Goal: Find specific page/section: Find specific page/section

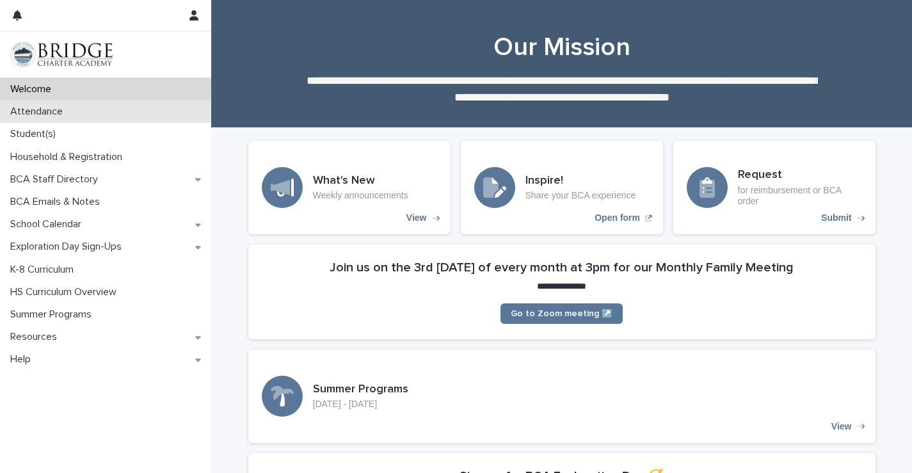
click at [20, 115] on p "Attendance" at bounding box center [39, 112] width 68 height 12
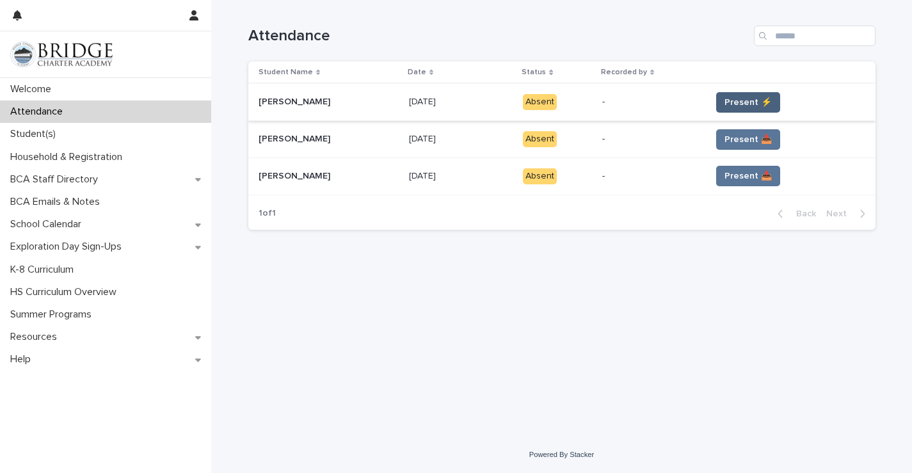
click at [754, 103] on span "Present ⚡" at bounding box center [747, 102] width 47 height 13
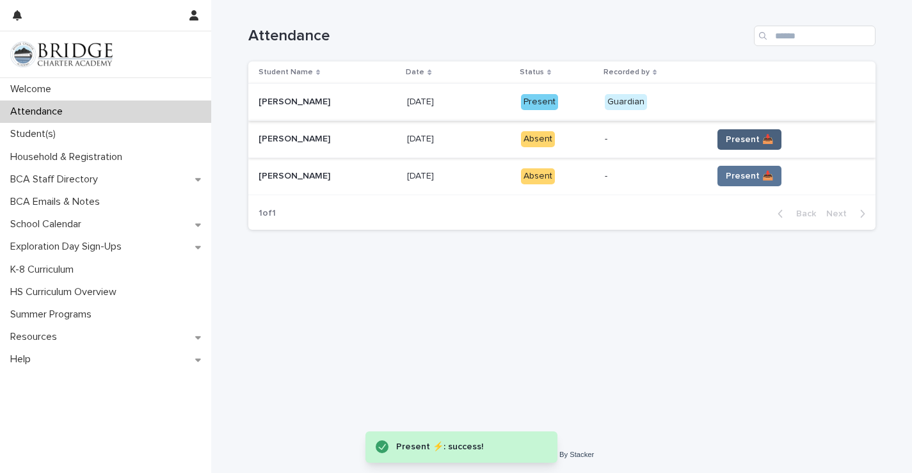
click at [745, 139] on span "Present 📥" at bounding box center [749, 139] width 47 height 13
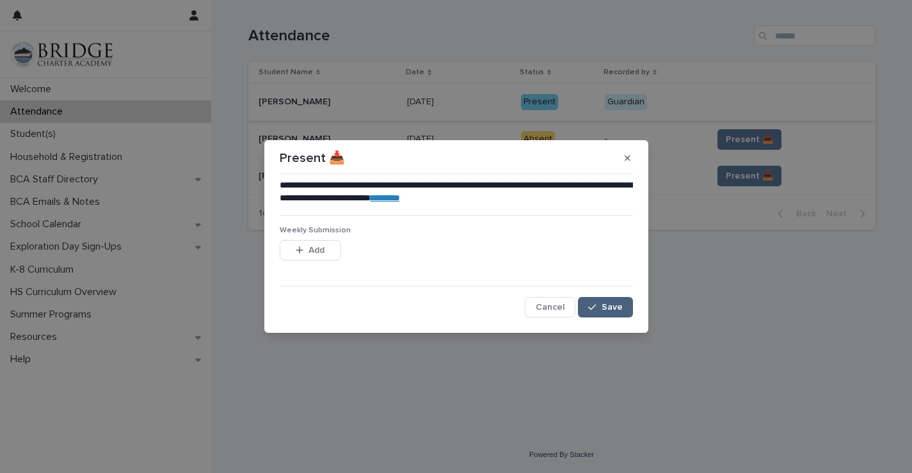
click at [591, 303] on icon "button" at bounding box center [592, 307] width 8 height 9
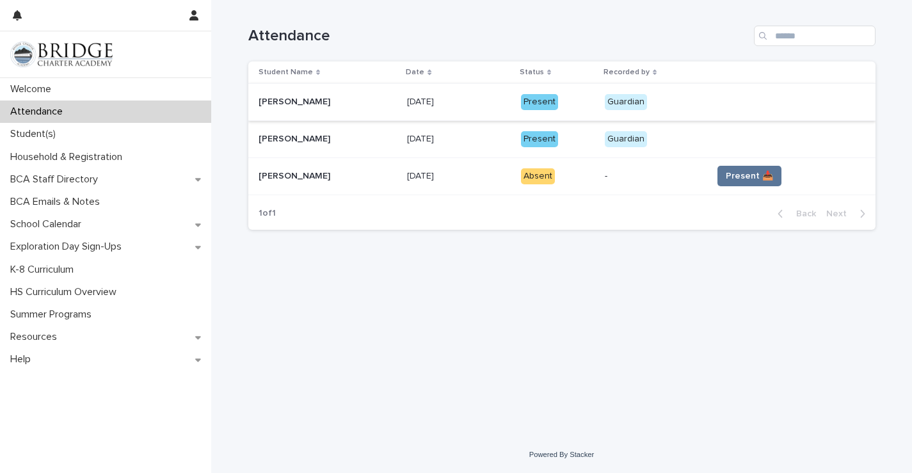
click at [729, 185] on button "Present 📥" at bounding box center [749, 176] width 64 height 20
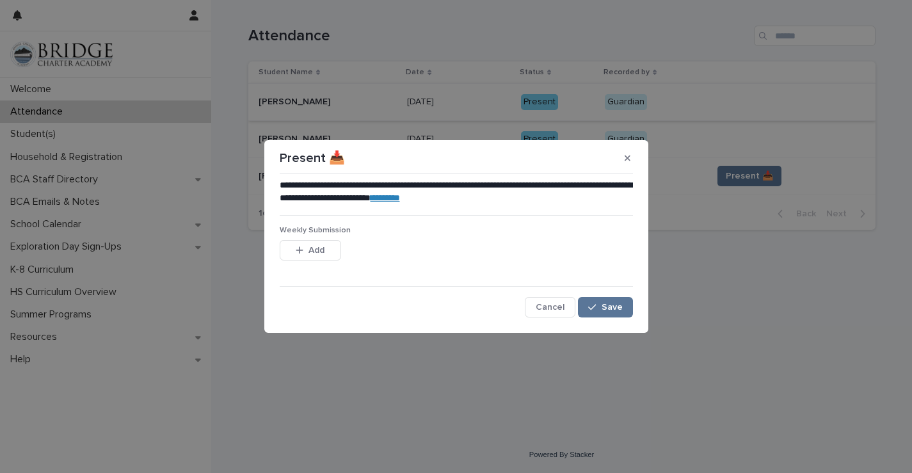
click at [600, 318] on div "**********" at bounding box center [456, 248] width 360 height 145
click at [603, 310] on span "Save" at bounding box center [612, 307] width 21 height 9
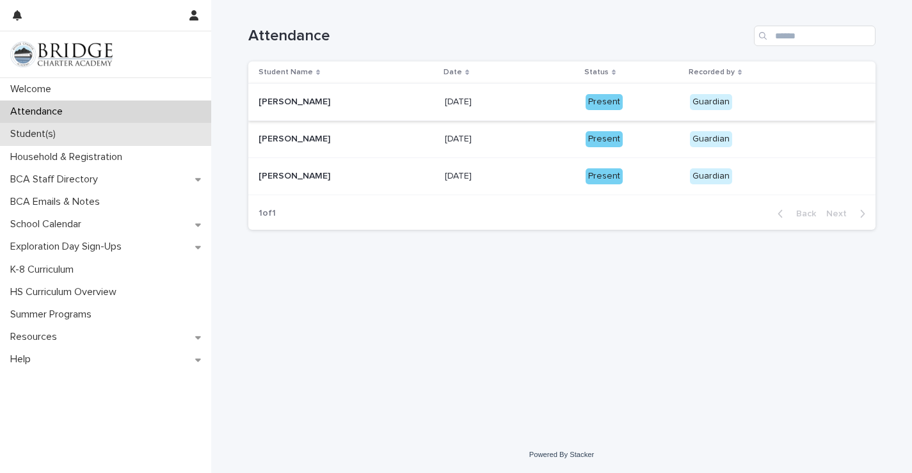
click at [62, 127] on div "Student(s)" at bounding box center [105, 134] width 211 height 22
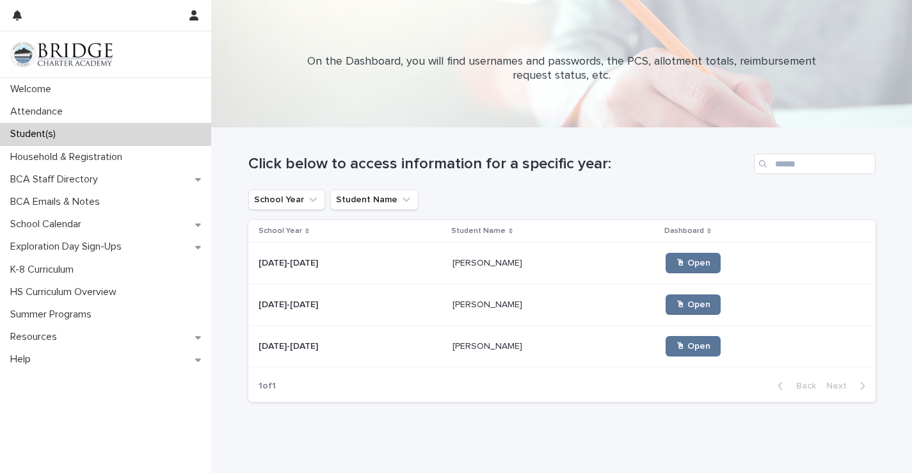
click at [467, 305] on p "[PERSON_NAME]" at bounding box center [488, 303] width 72 height 13
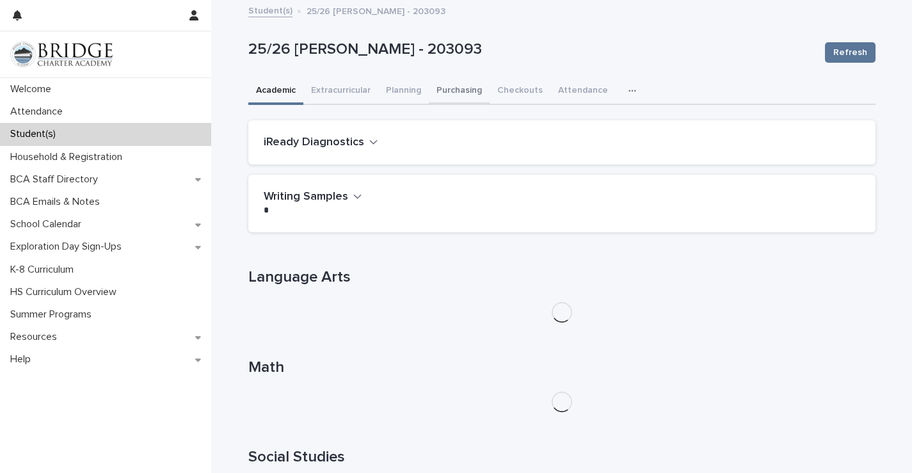
click at [463, 93] on button "Purchasing" at bounding box center [459, 91] width 61 height 27
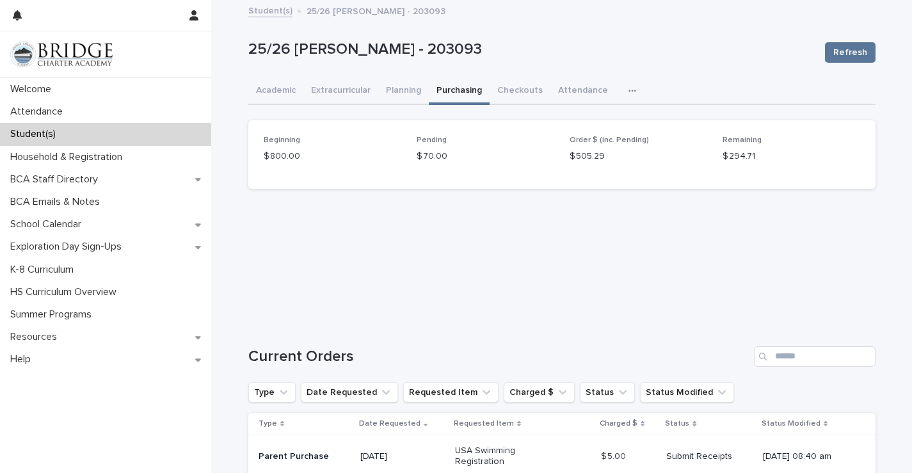
click at [275, 13] on link "Student(s)" at bounding box center [270, 10] width 44 height 15
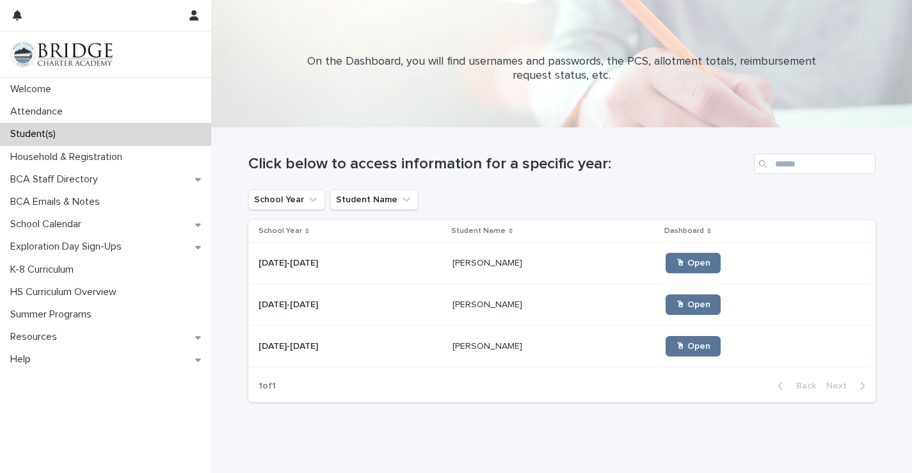
click at [452, 257] on p "[PERSON_NAME]" at bounding box center [488, 261] width 72 height 13
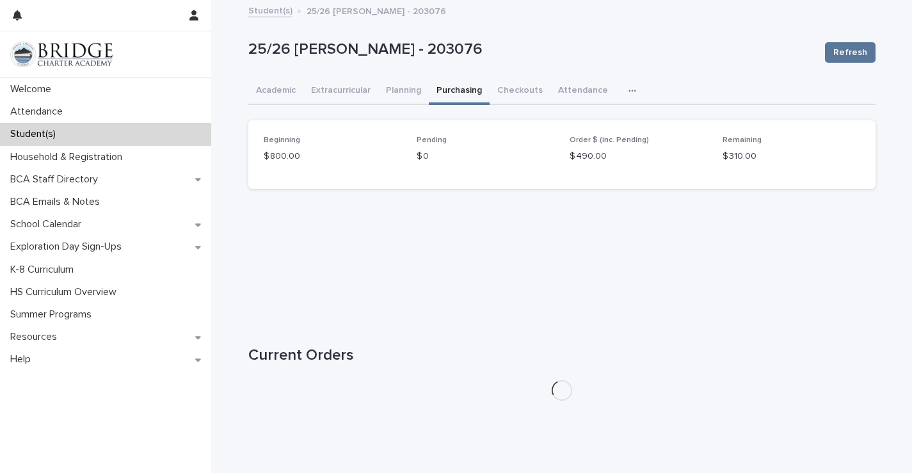
click at [446, 93] on button "Purchasing" at bounding box center [459, 91] width 61 height 27
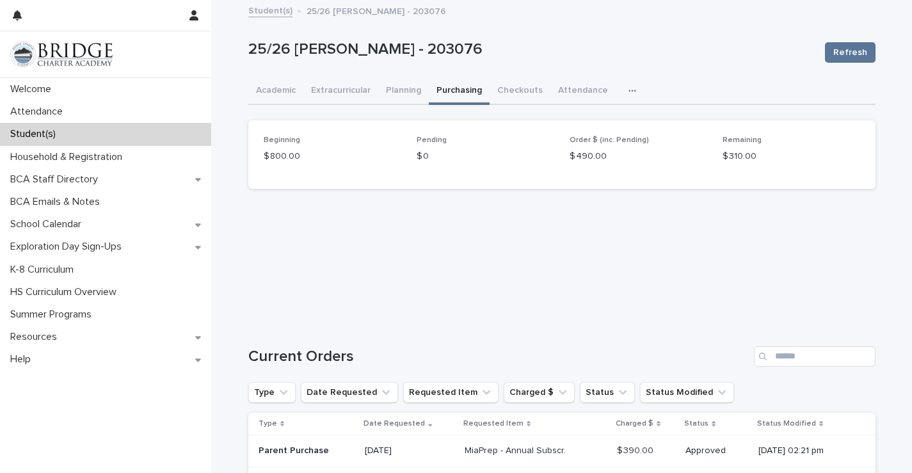
click at [275, 14] on link "Student(s)" at bounding box center [270, 10] width 44 height 15
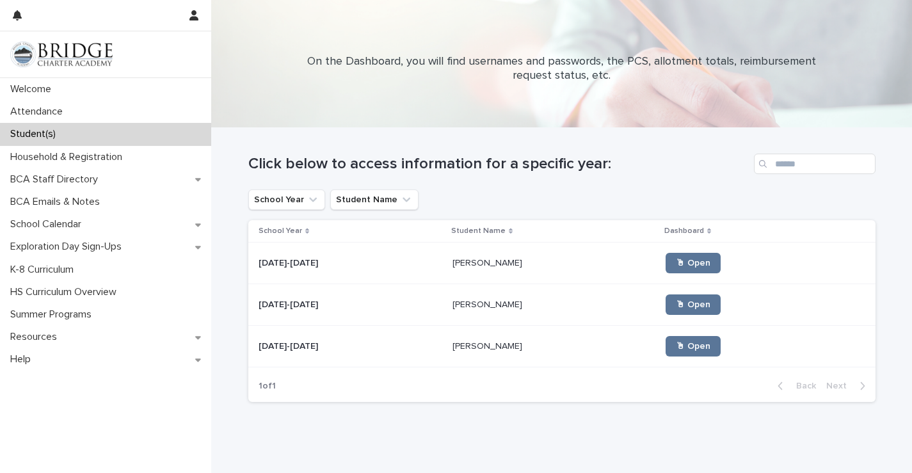
click at [431, 294] on td "[DATE]-[DATE] [DATE]-[DATE]" at bounding box center [348, 305] width 200 height 42
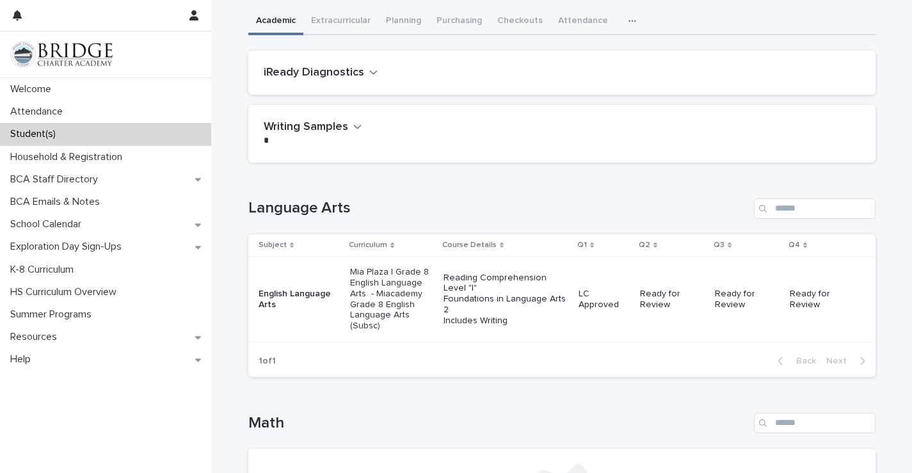
scroll to position [76, 0]
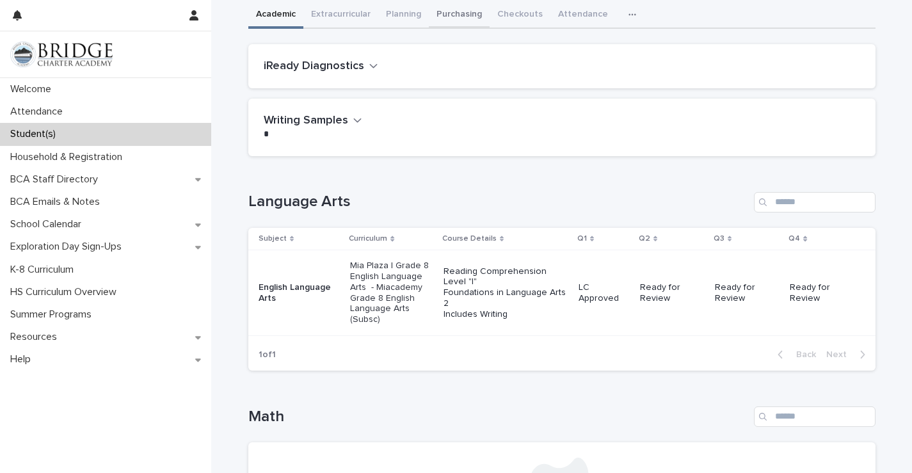
click at [465, 17] on button "Purchasing" at bounding box center [459, 15] width 61 height 27
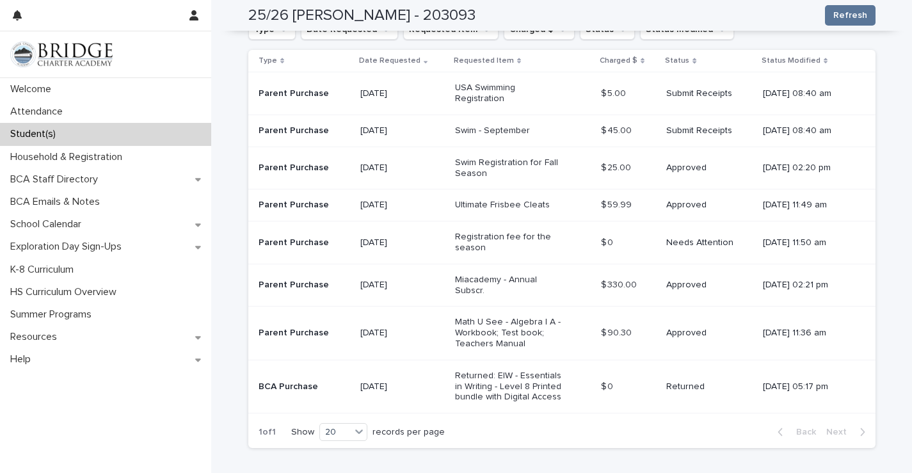
scroll to position [370, 0]
